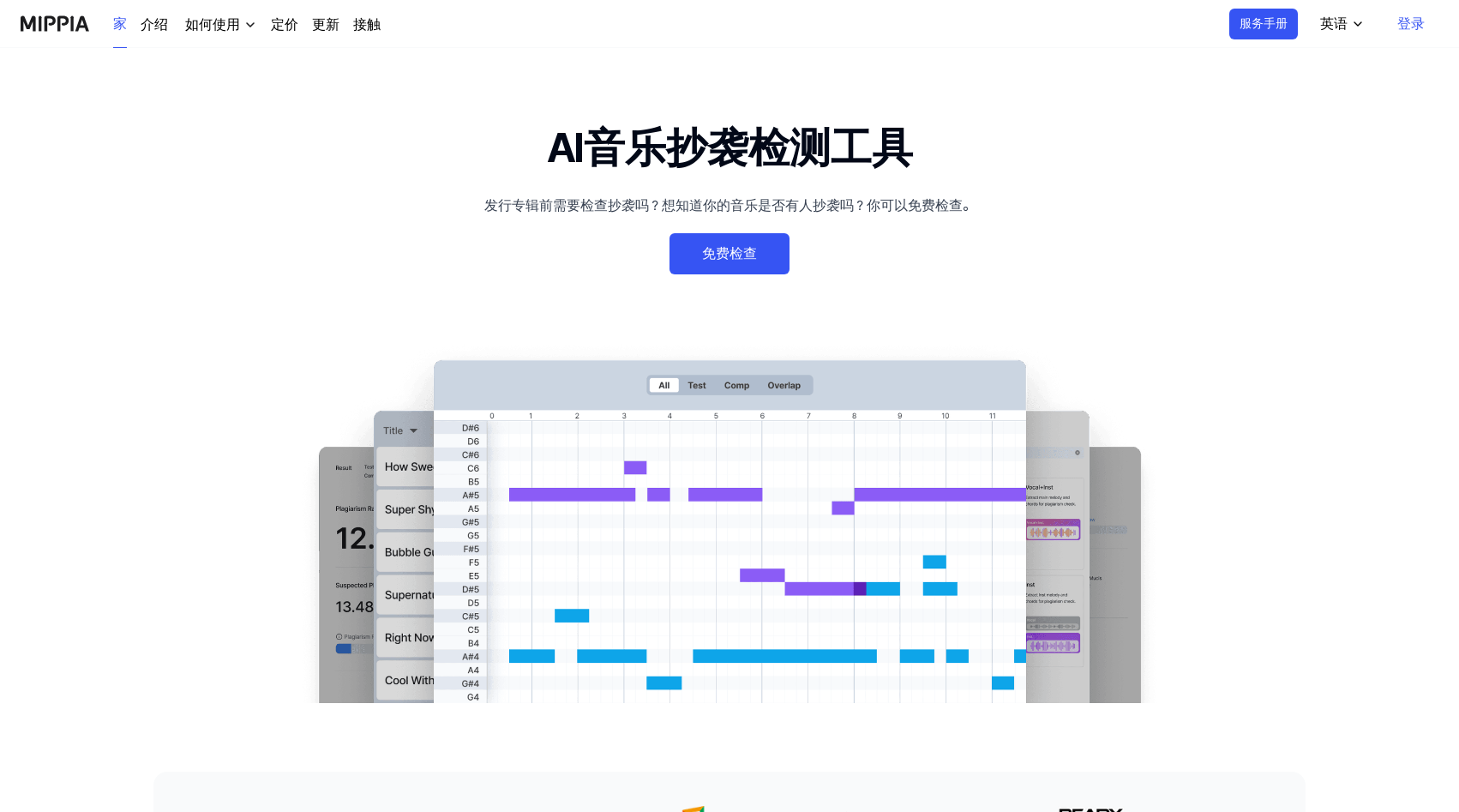
click at [724, 257] on font "免费检查" at bounding box center [728, 253] width 54 height 16
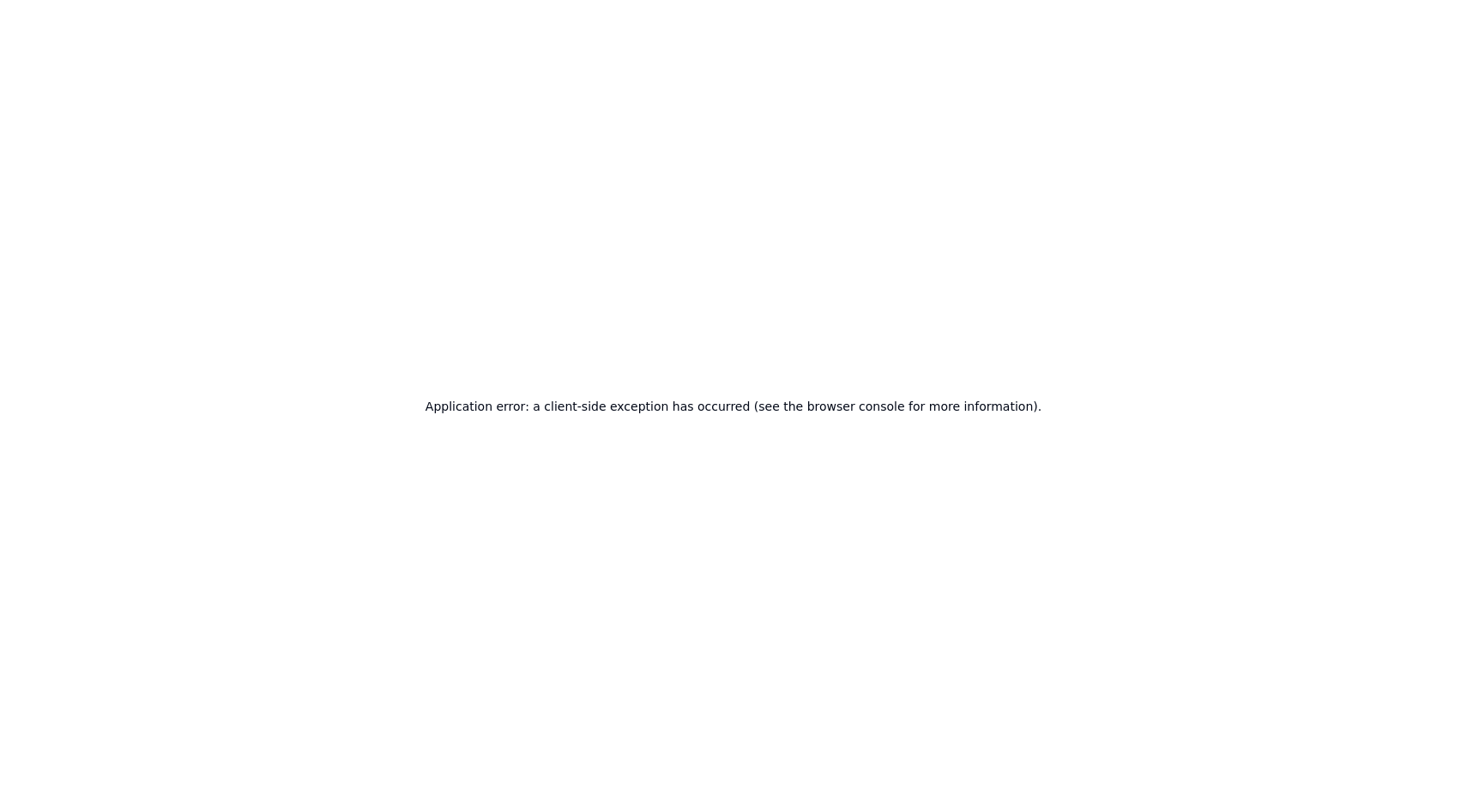
click at [622, 335] on div "Application error: a client-side exception has occurred (see the browser consol…" at bounding box center [733, 406] width 1467 height 812
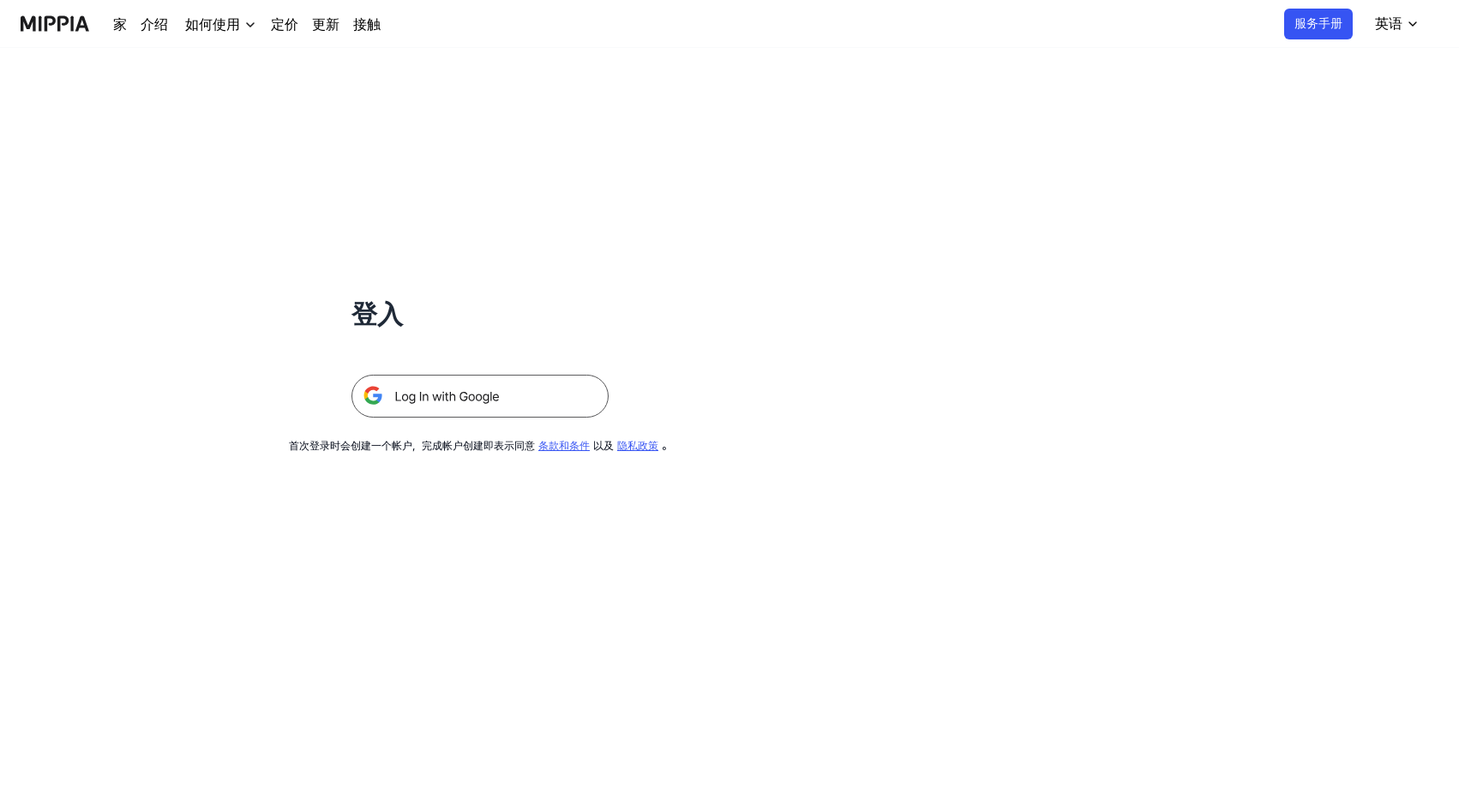
click at [485, 396] on img at bounding box center [480, 396] width 257 height 43
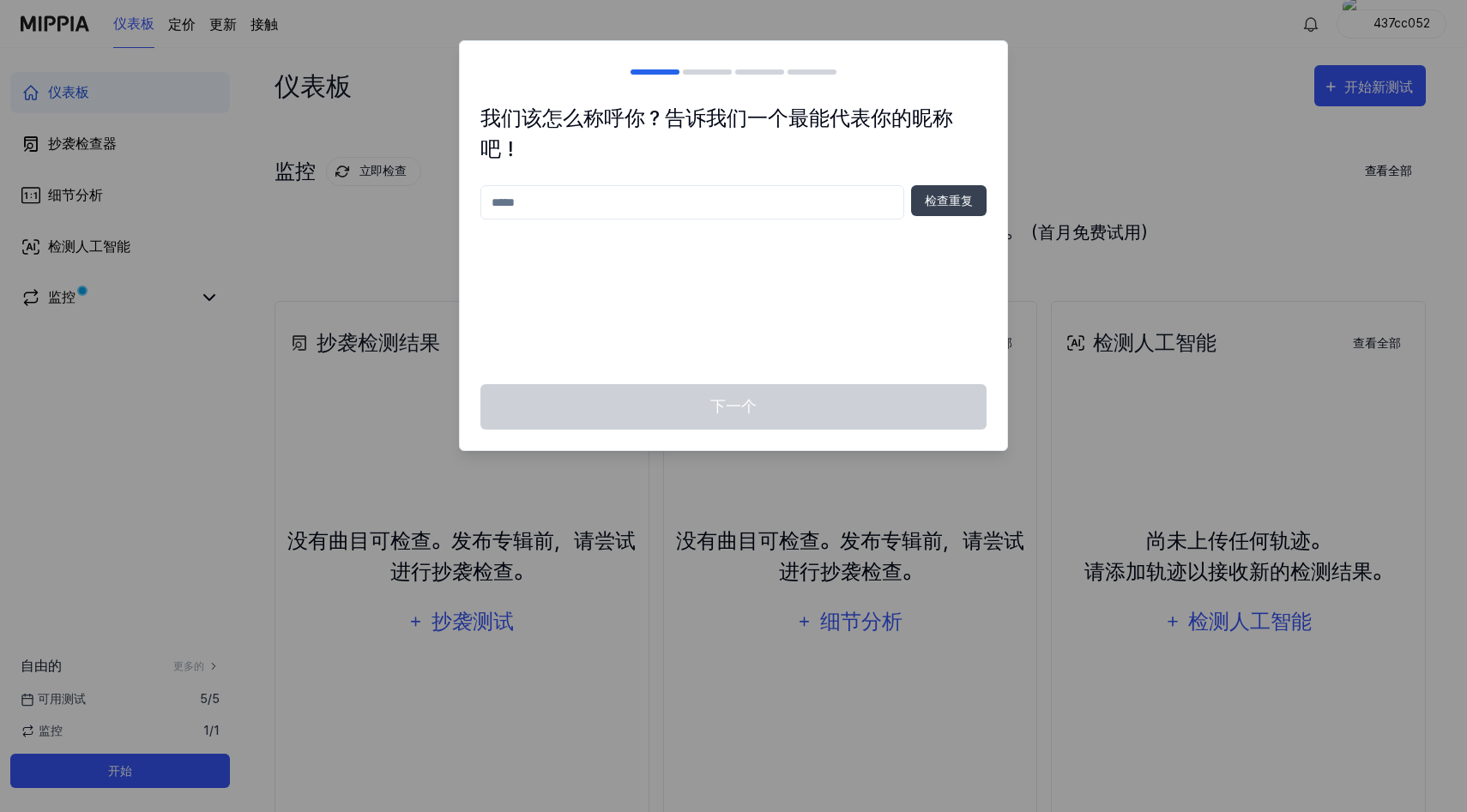
click at [844, 205] on input "text" at bounding box center [692, 202] width 424 height 35
click at [843, 202] on input "****" at bounding box center [692, 202] width 424 height 35
type input "*"
click at [953, 200] on font "检查重复" at bounding box center [948, 200] width 48 height 14
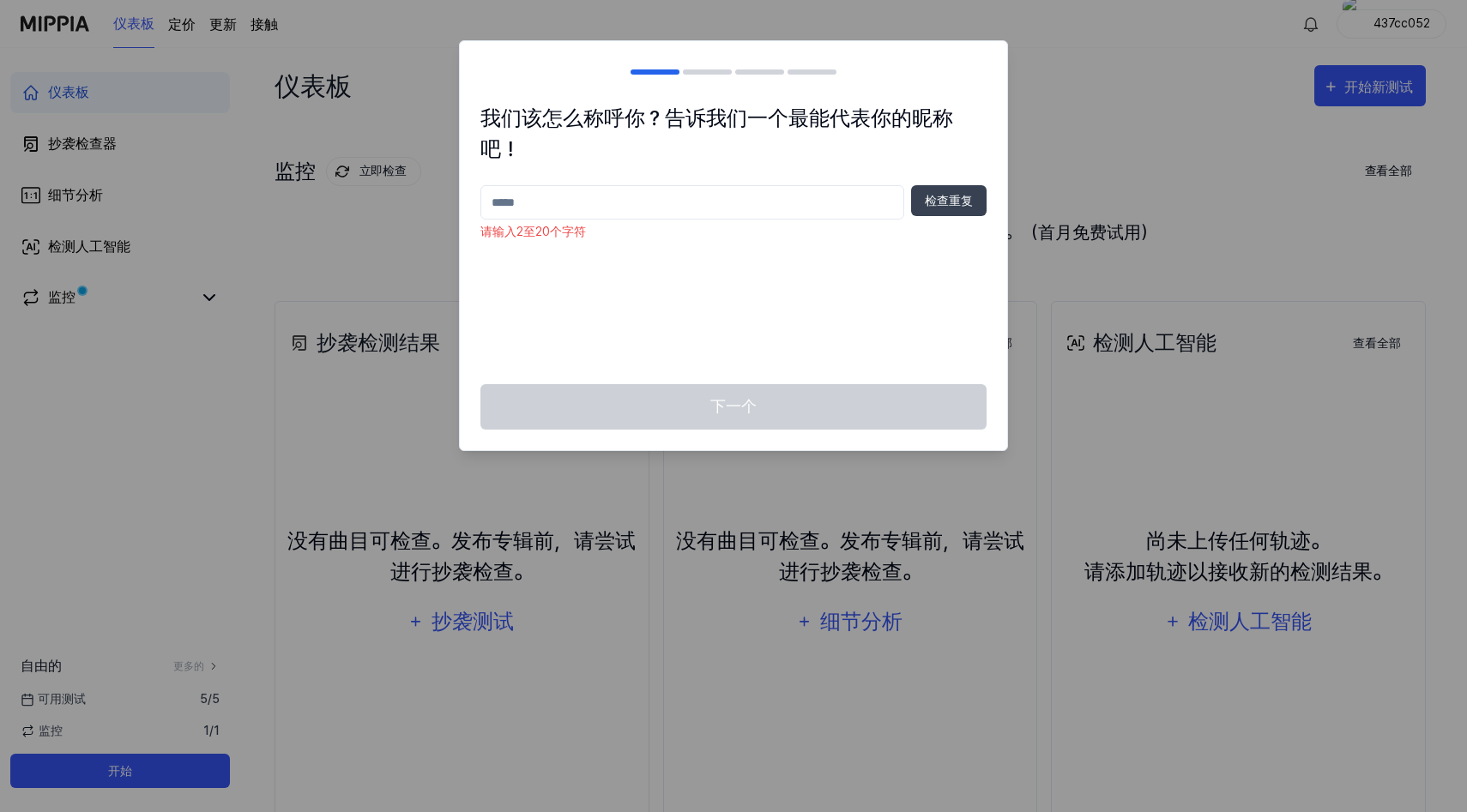
click at [828, 201] on input "text" at bounding box center [692, 202] width 424 height 35
click at [796, 416] on div "下一个" at bounding box center [733, 416] width 547 height 66
click at [748, 203] on input "****" at bounding box center [692, 202] width 424 height 35
type input "*"
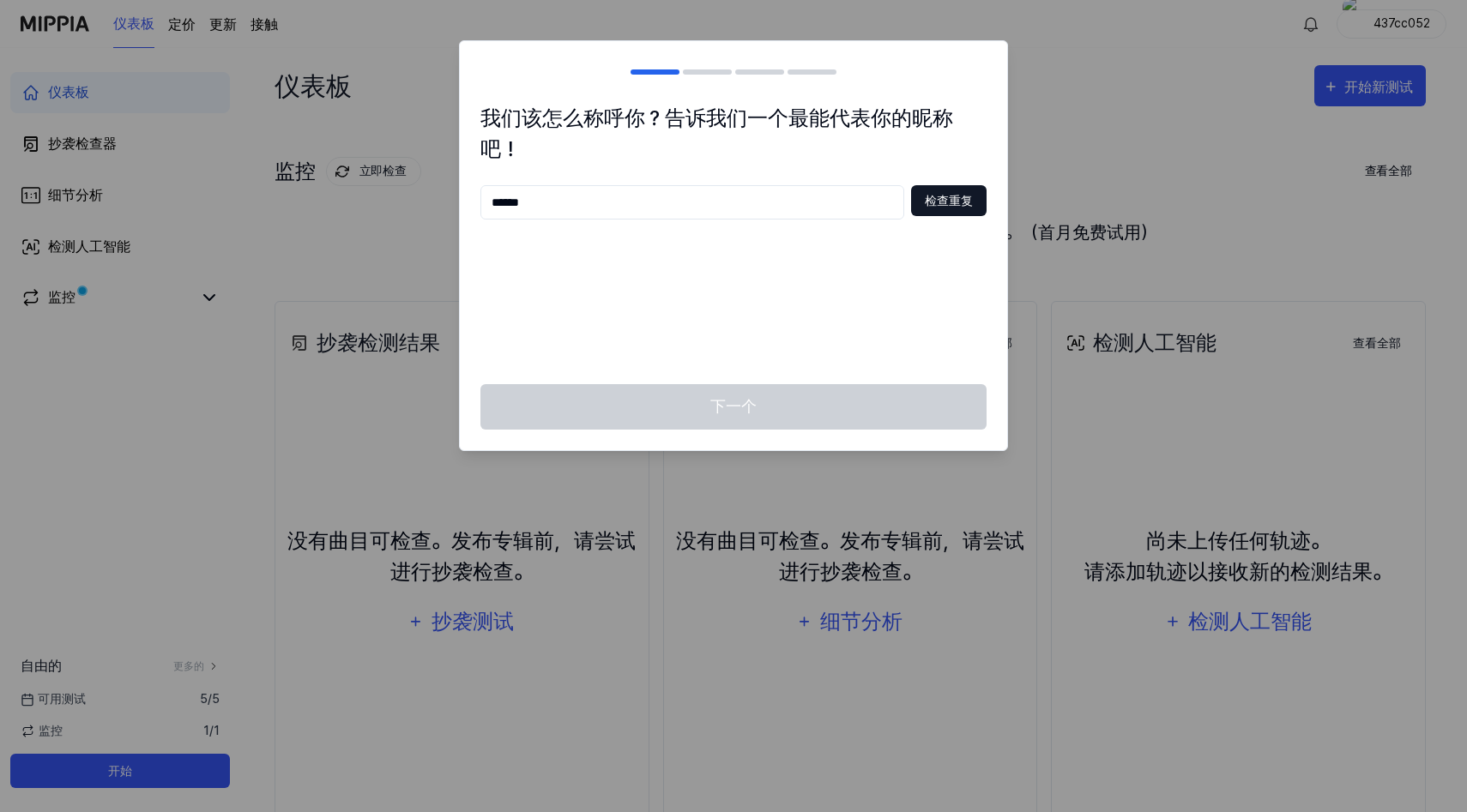
type input "******"
click at [951, 215] on button "检查重复" at bounding box center [948, 200] width 76 height 31
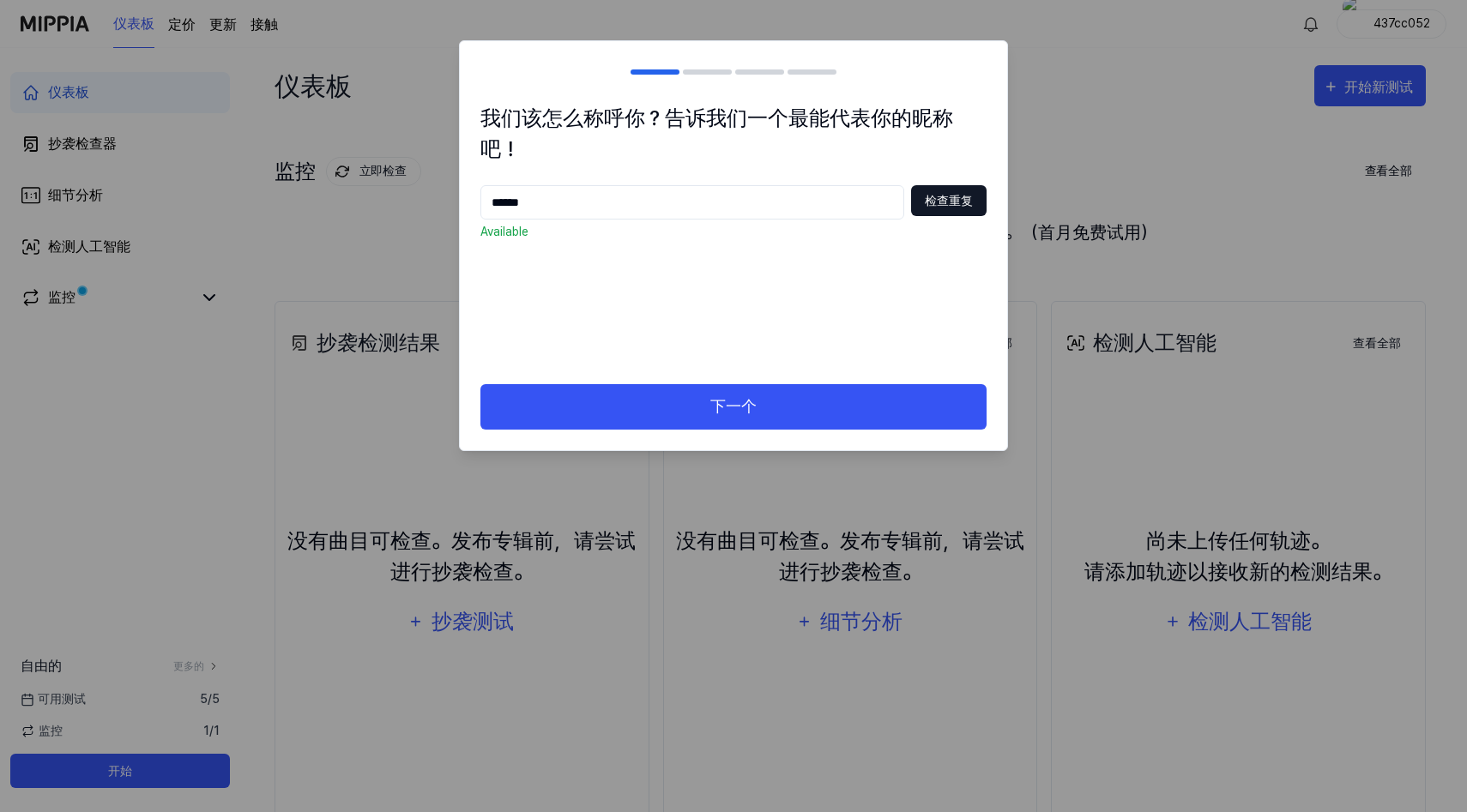
click at [951, 205] on font "检查重复" at bounding box center [948, 200] width 48 height 14
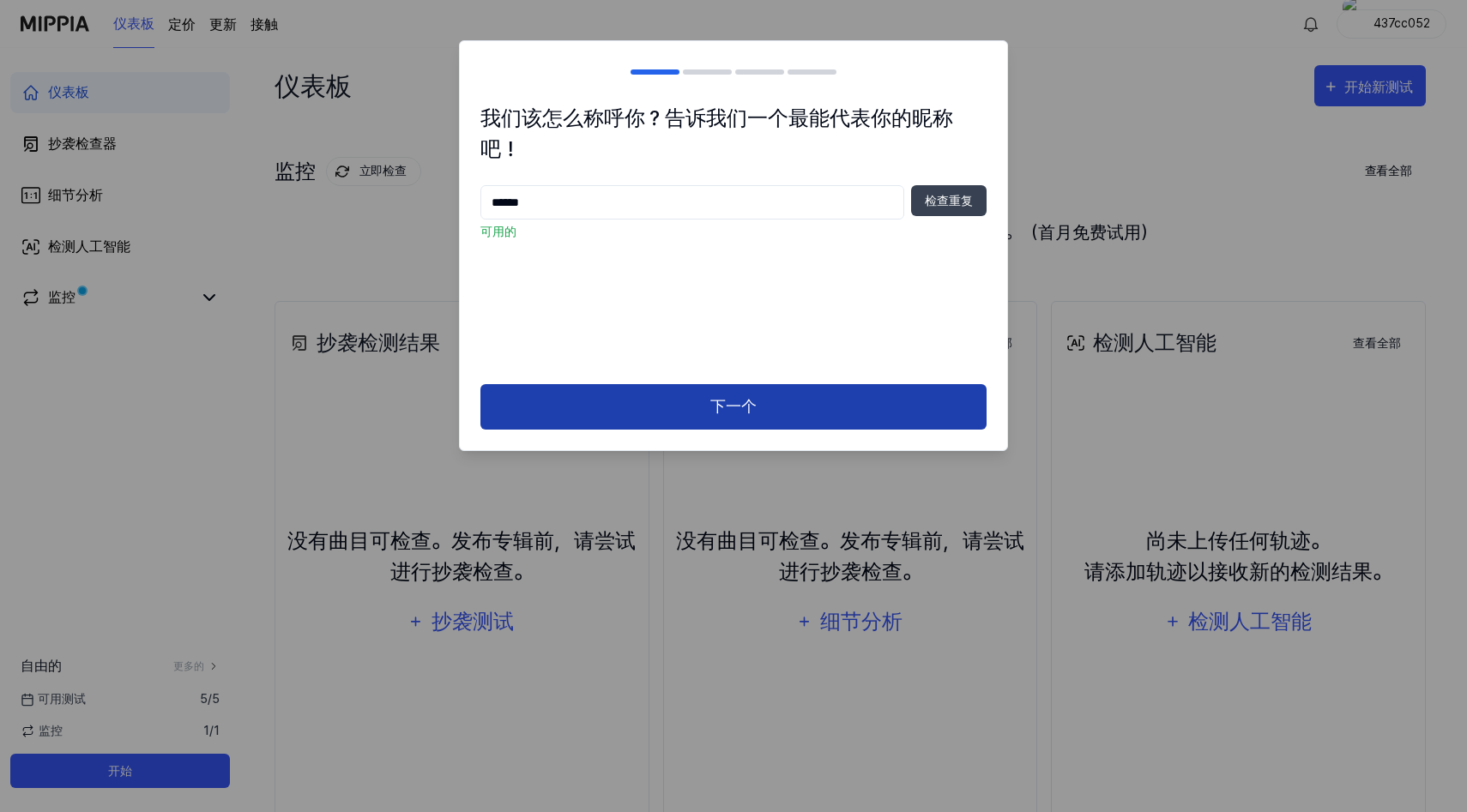
click at [796, 414] on button "下一个" at bounding box center [733, 406] width 506 height 46
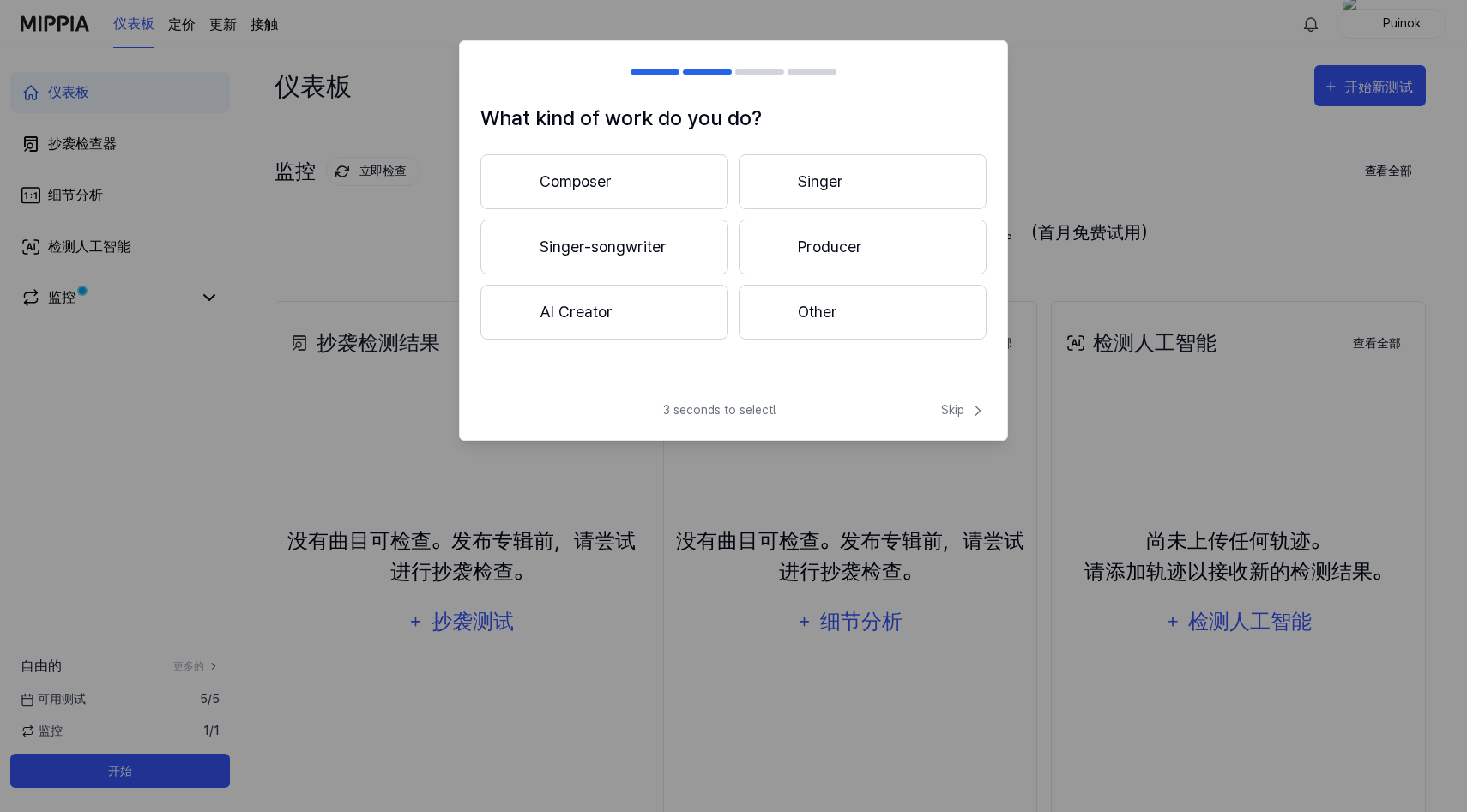
click at [635, 252] on button "Singer-songwriter" at bounding box center [604, 247] width 248 height 55
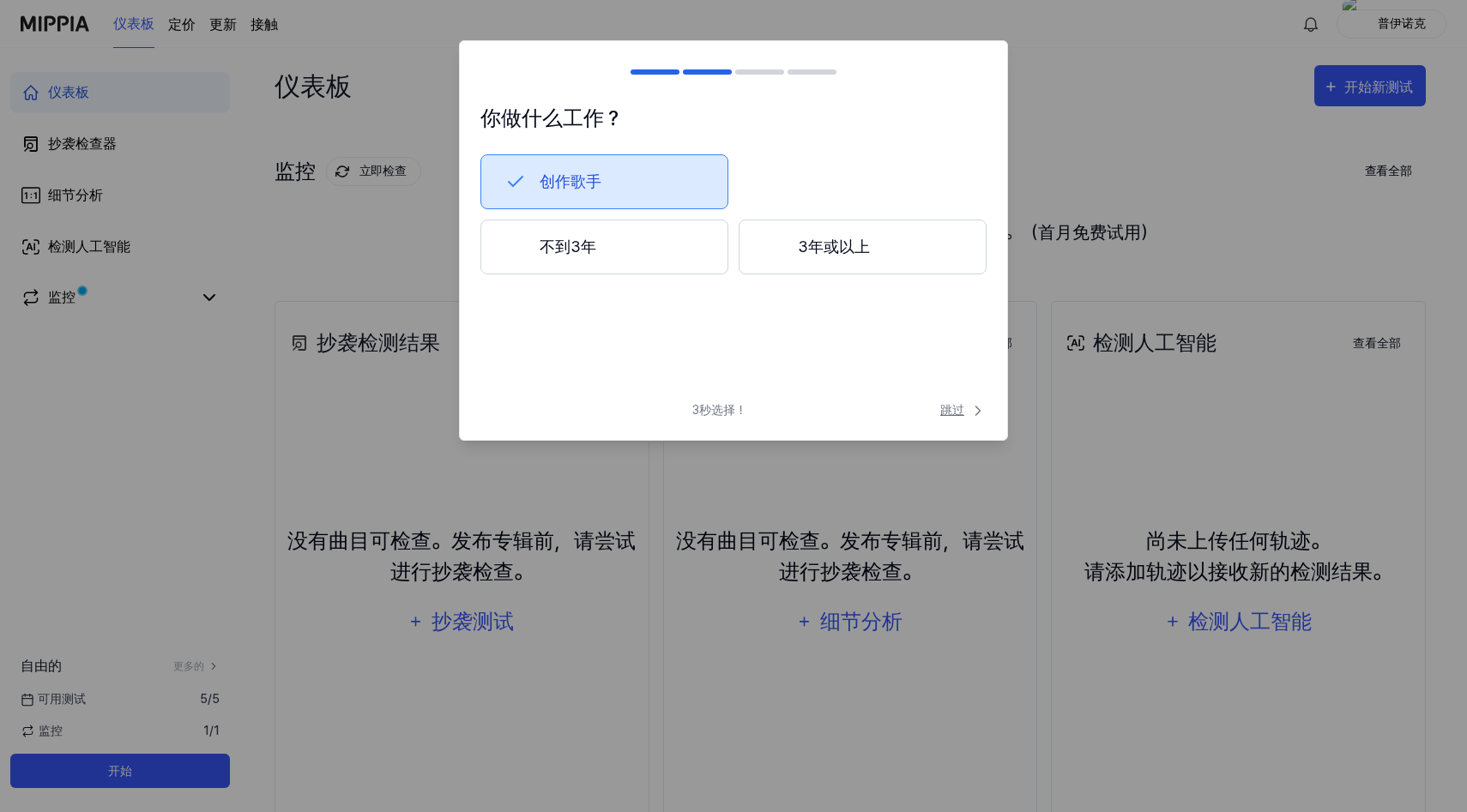
click at [951, 410] on font "跳过" at bounding box center [952, 409] width 24 height 14
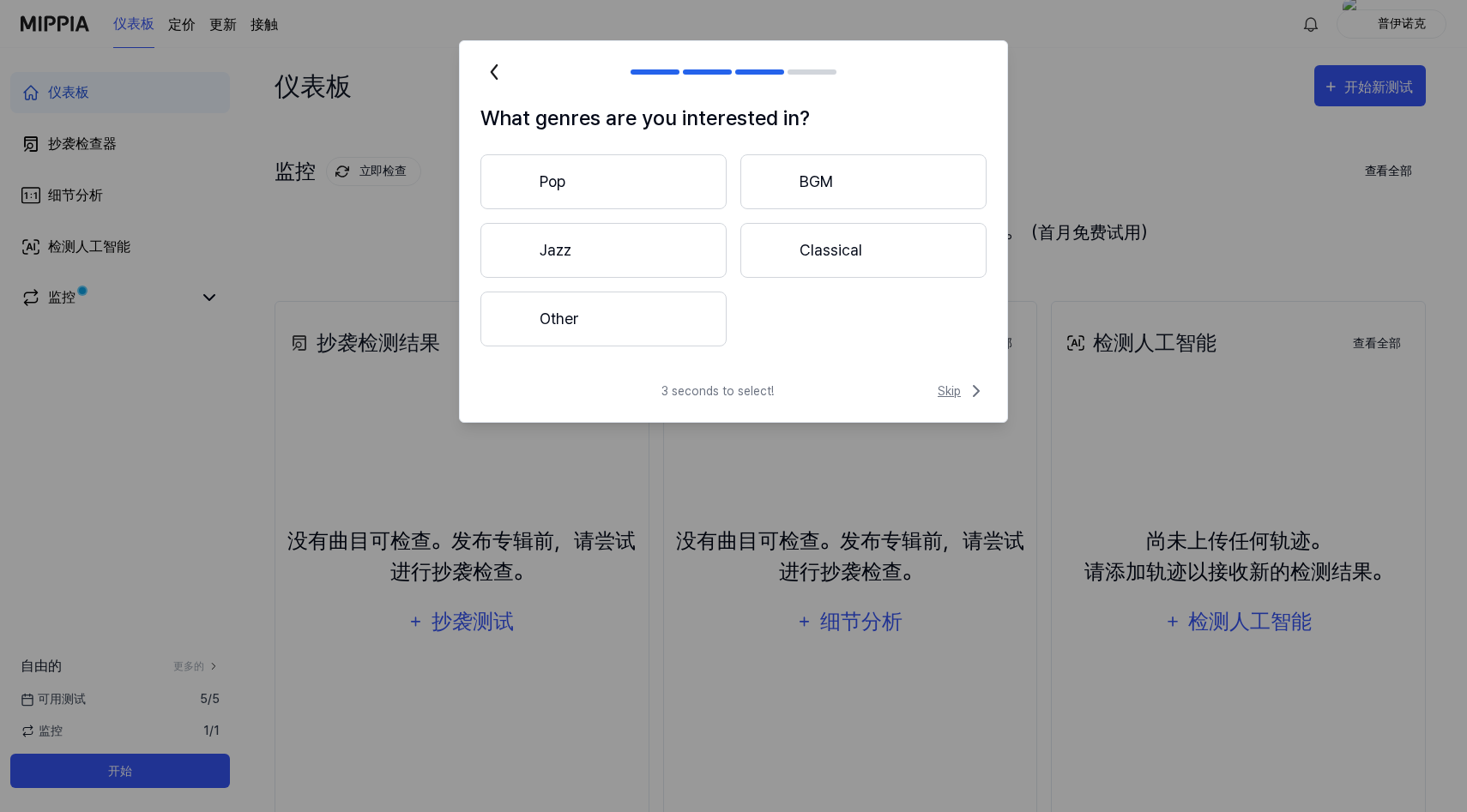
click at [958, 395] on span "Skip" at bounding box center [962, 391] width 49 height 21
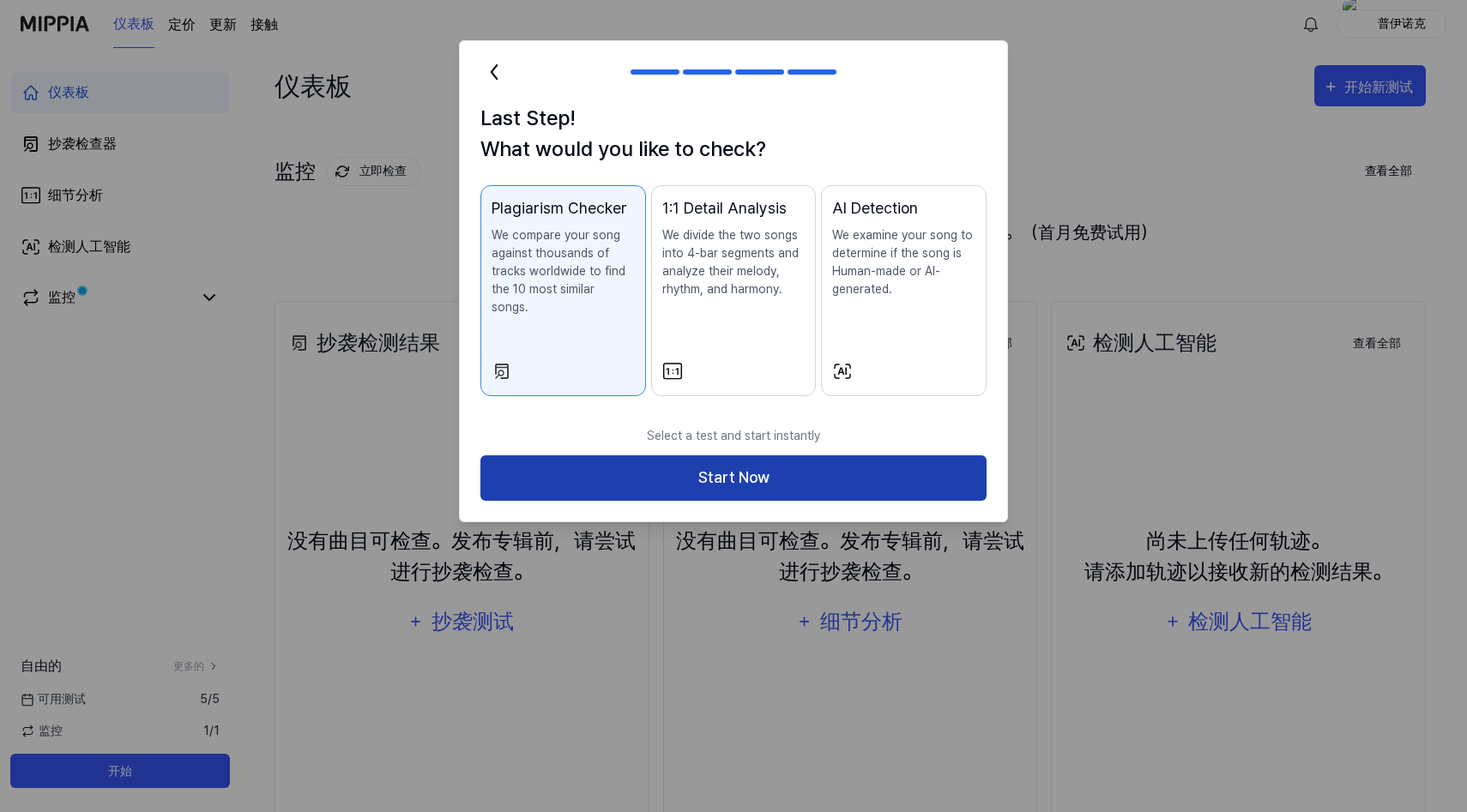
click at [817, 456] on button "Start Now" at bounding box center [733, 478] width 506 height 46
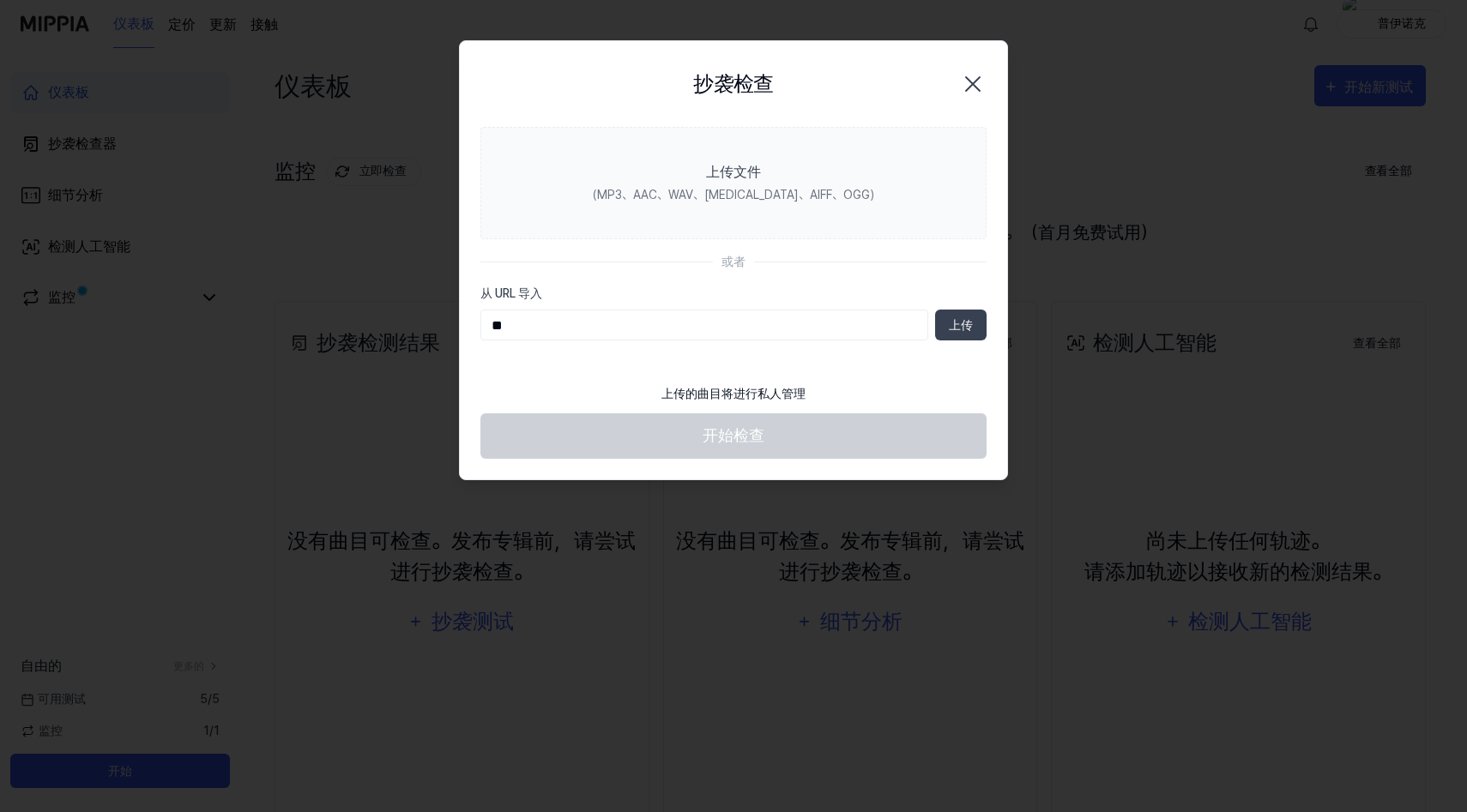
type input "*"
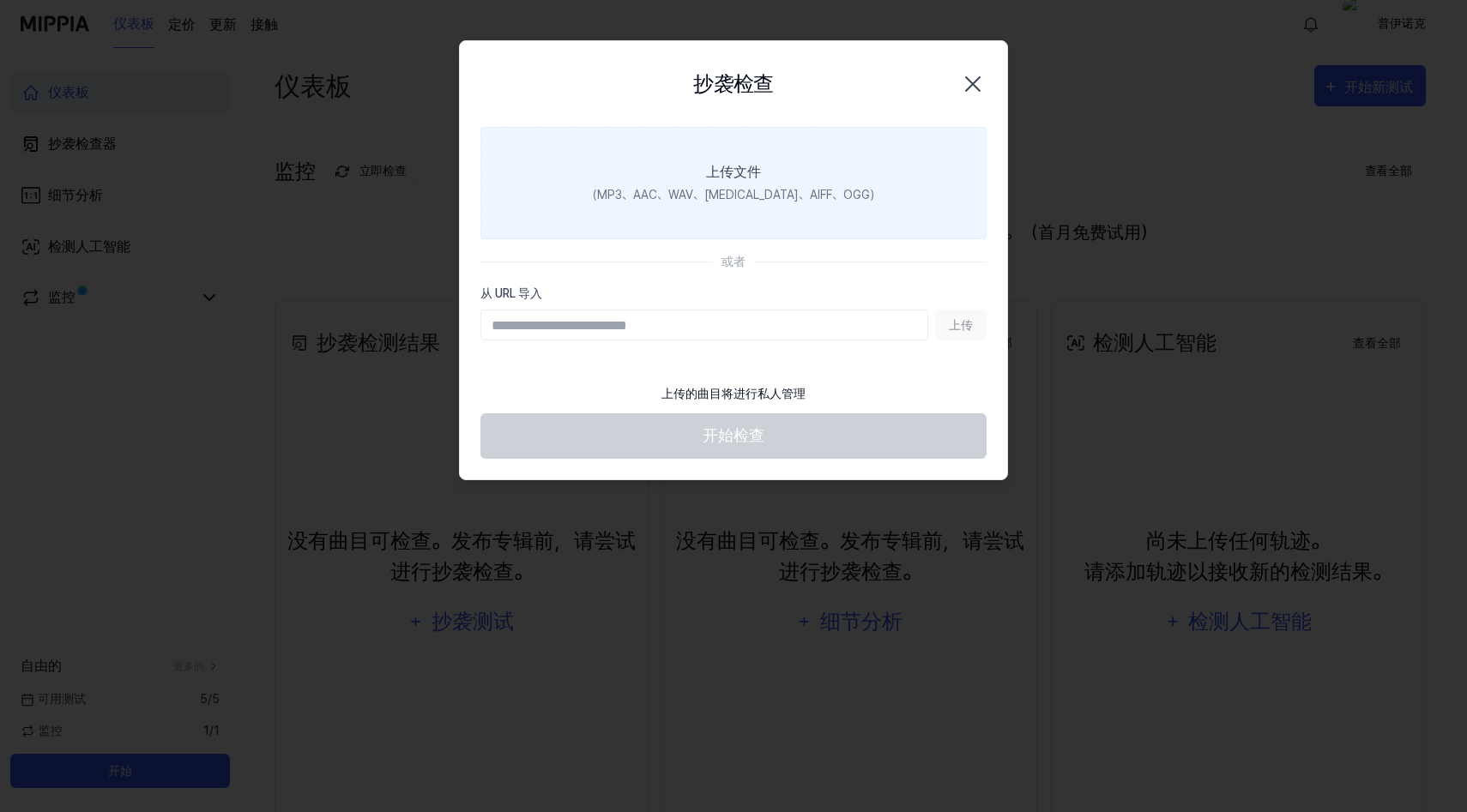
click at [767, 187] on div "（MP3、AAC、WAV、FLAC、AIFF、OGG）" at bounding box center [734, 195] width 295 height 18
click at [0, 0] on input "上传文件 （MP3、AAC、WAV、FLAC、AIFF、OGG）" at bounding box center [0, 0] width 0 height 0
click at [769, 211] on label "上传文件 （MP3、AAC、WAV、FLAC、AIFF、OGG）" at bounding box center [733, 182] width 506 height 112
click at [0, 0] on input "上传文件 （MP3、AAC、WAV、FLAC、AIFF、OGG）" at bounding box center [0, 0] width 0 height 0
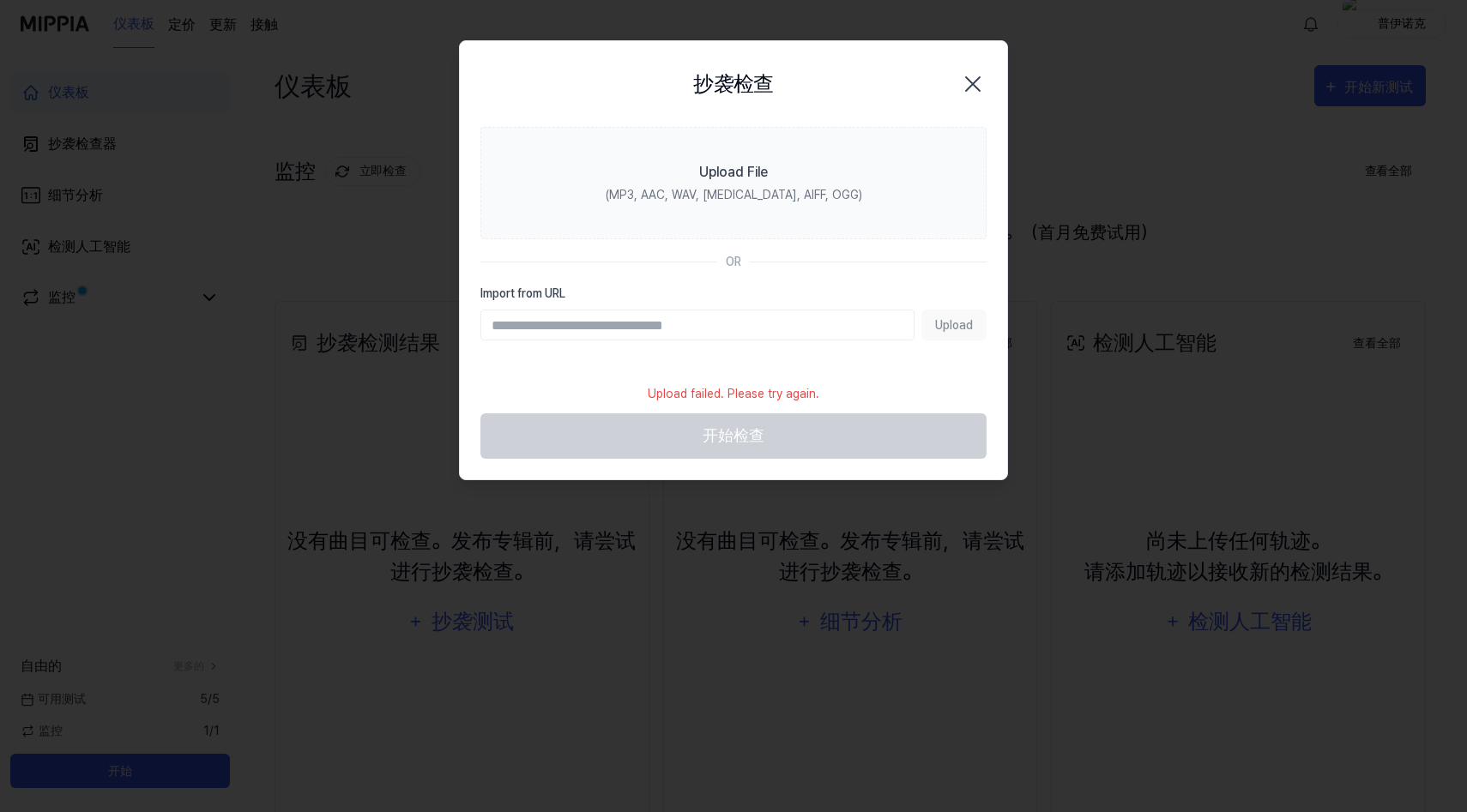
click at [954, 81] on div "抄袭检查 关闭" at bounding box center [733, 84] width 506 height 45
click at [972, 80] on icon "button" at bounding box center [973, 84] width 27 height 27
